Goal: Task Accomplishment & Management: Use online tool/utility

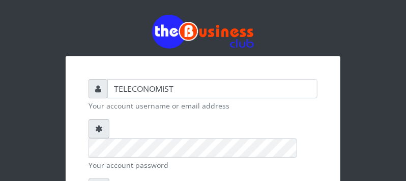
scroll to position [163, 0]
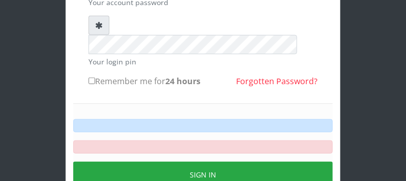
click at [92, 78] on input "Remember me for 24 hours" at bounding box center [91, 81] width 7 height 7
checkbox input "true"
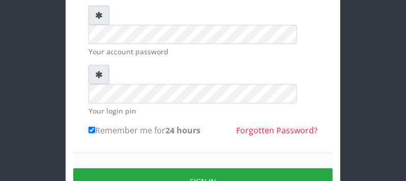
scroll to position [134, 0]
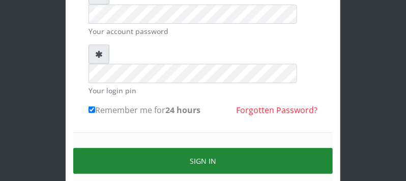
click at [214, 148] on button "Sign in" at bounding box center [202, 161] width 259 height 26
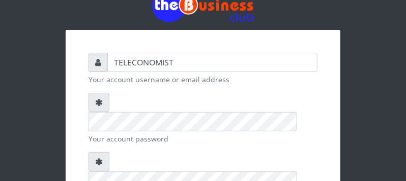
scroll to position [161, 0]
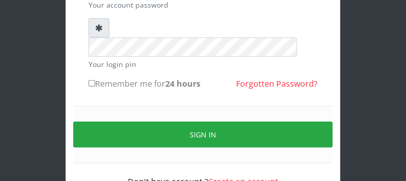
scroll to position [138, 0]
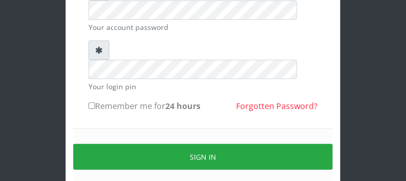
click at [89, 103] on input "Remember me for 24 hours" at bounding box center [91, 106] width 7 height 7
checkbox input "true"
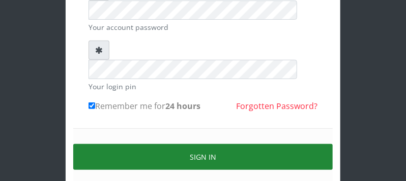
click at [239, 144] on button "Sign in" at bounding box center [202, 157] width 259 height 26
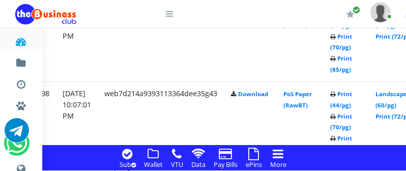
scroll to position [1145, 179]
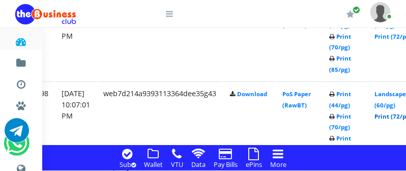
click at [396, 115] on link "Print (72/pg)" at bounding box center [393, 116] width 37 height 8
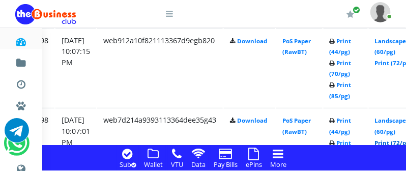
scroll to position [1091, 179]
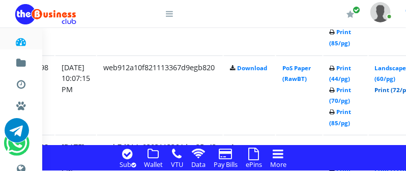
click at [396, 89] on link "Print (72/pg)" at bounding box center [393, 90] width 37 height 8
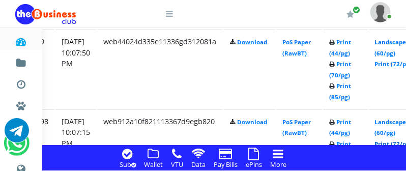
scroll to position [1010, 179]
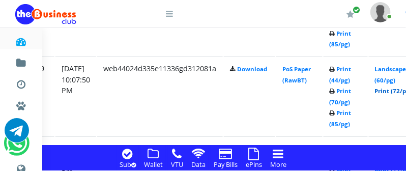
click at [397, 90] on link "Print (72/pg)" at bounding box center [393, 91] width 37 height 8
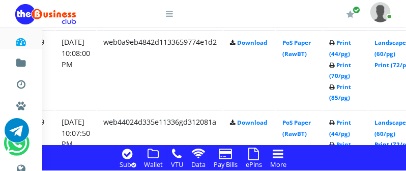
scroll to position [930, 179]
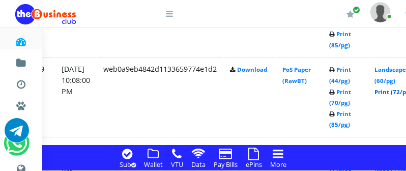
click at [398, 93] on link "Print (72/pg)" at bounding box center [393, 92] width 37 height 8
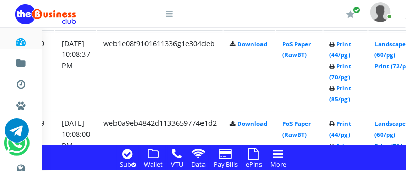
scroll to position [850, 179]
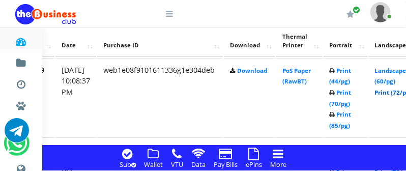
click at [397, 95] on link "Print (72/pg)" at bounding box center [393, 92] width 37 height 8
